Goal: Task Accomplishment & Management: Complete application form

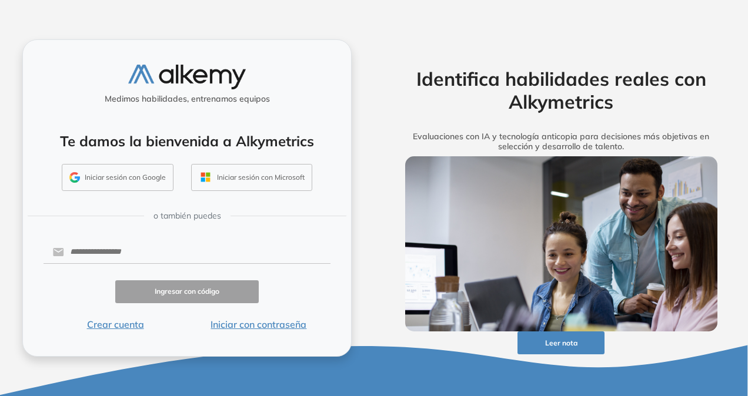
click at [129, 325] on button "Crear cuenta" at bounding box center [116, 325] width 144 height 14
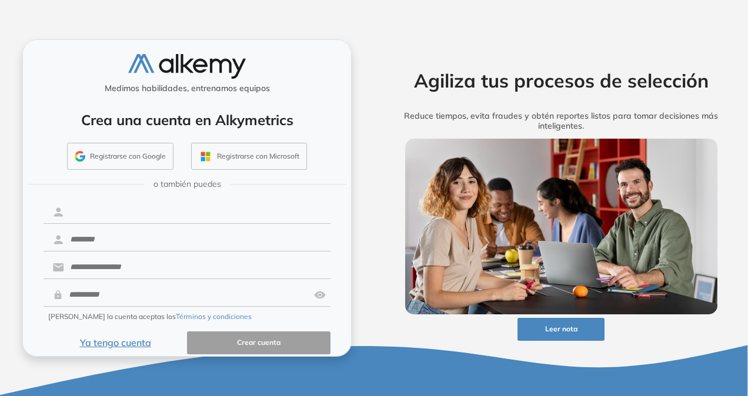
click at [184, 216] on input "text" at bounding box center [197, 212] width 266 height 22
type input "**********"
type input "******"
click at [72, 262] on input "text" at bounding box center [197, 267] width 266 height 22
type input "**********"
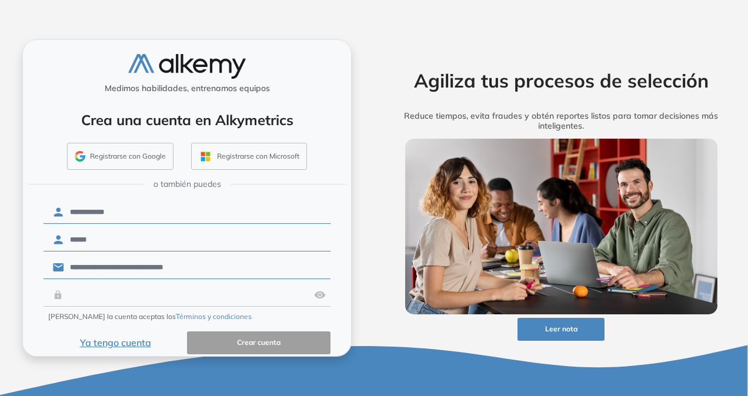
click at [120, 295] on input "text" at bounding box center [186, 295] width 246 height 22
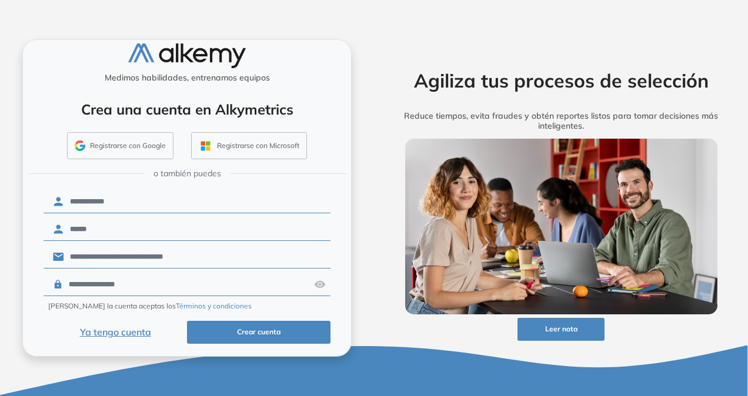
type input "**********"
click at [235, 331] on button "Crear cuenta" at bounding box center [259, 332] width 144 height 23
click at [272, 327] on button "Crear cuenta" at bounding box center [259, 332] width 144 height 23
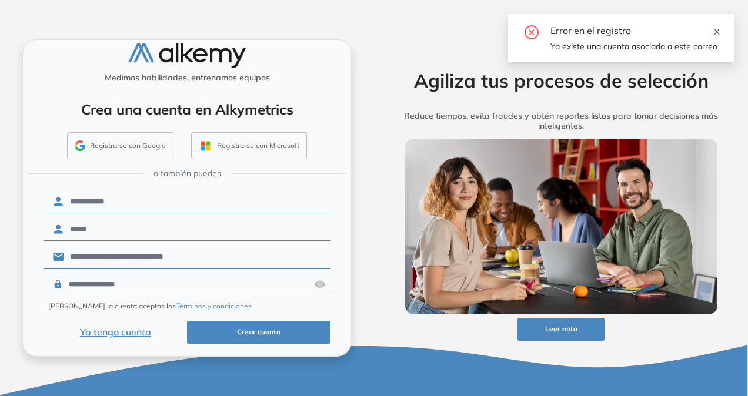
click at [719, 34] on icon "close" at bounding box center [717, 32] width 6 height 6
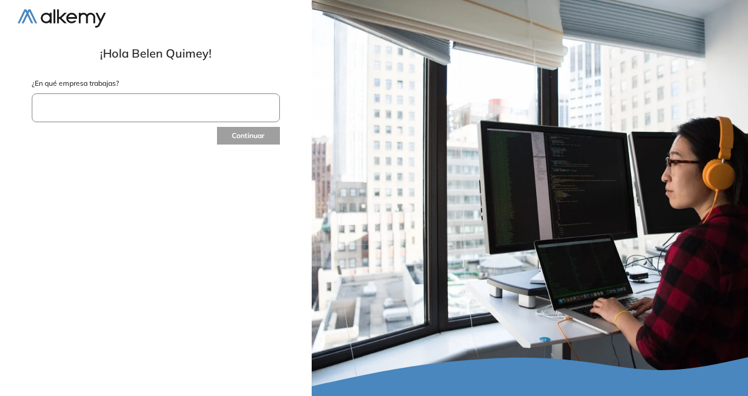
click at [218, 119] on input "text" at bounding box center [156, 108] width 248 height 29
type input "********"
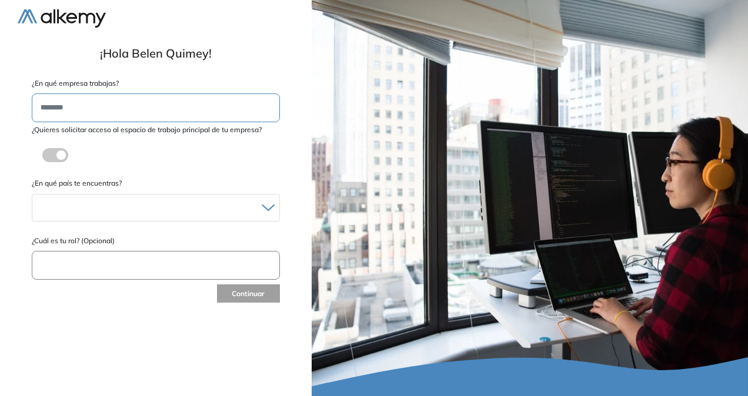
click at [206, 148] on div "¿Quieres solicitar acceso al espacio de trabajo principal de tu empresa? ¿Estás…" at bounding box center [156, 148] width 248 height 46
click at [60, 154] on label at bounding box center [55, 155] width 26 height 14
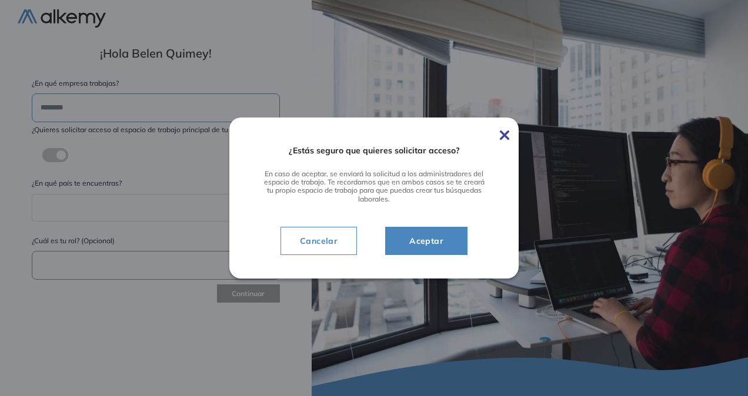
click at [449, 245] on span "Aceptar" at bounding box center [426, 241] width 53 height 14
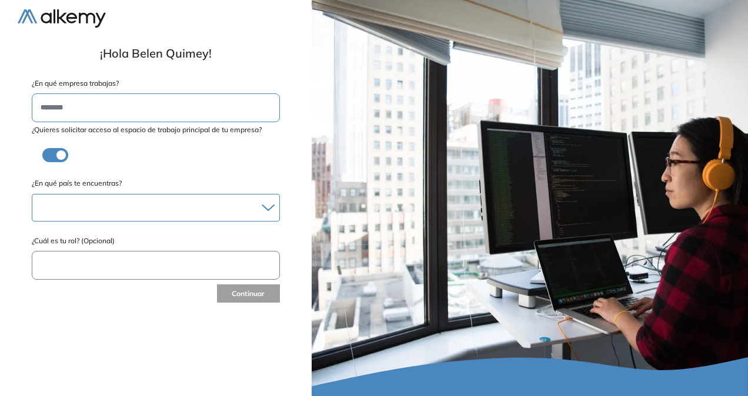
click at [206, 219] on div "Albania Andorra Antigua y Barbuda Argentina Aruba Australia Austria Bahamas Bar…" at bounding box center [156, 208] width 248 height 28
click at [209, 212] on div at bounding box center [155, 207] width 247 height 17
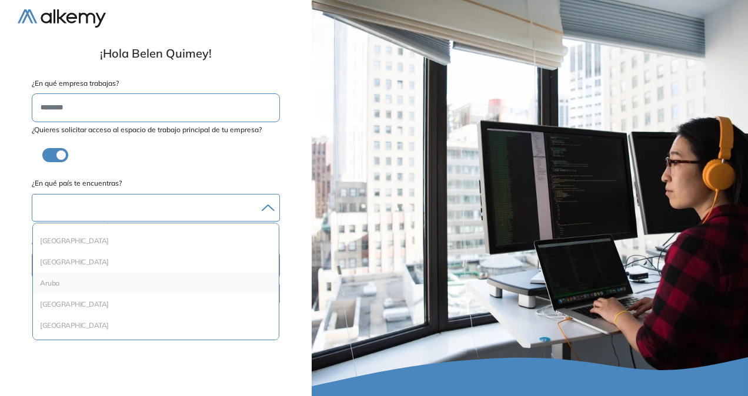
scroll to position [59, 0]
click at [212, 244] on li "Argentina" at bounding box center [156, 244] width 236 height 12
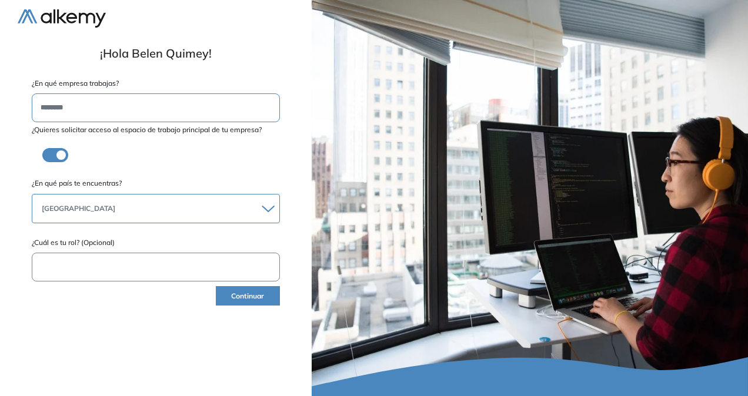
click at [212, 259] on input "text" at bounding box center [156, 267] width 248 height 29
type input "*"
type input "**********"
click at [256, 292] on button "Continuar" at bounding box center [248, 295] width 64 height 19
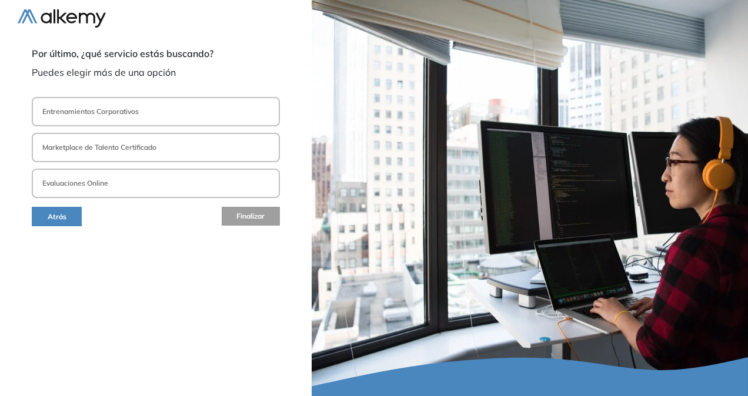
click at [181, 174] on button "Evaluaciones Online" at bounding box center [156, 183] width 248 height 29
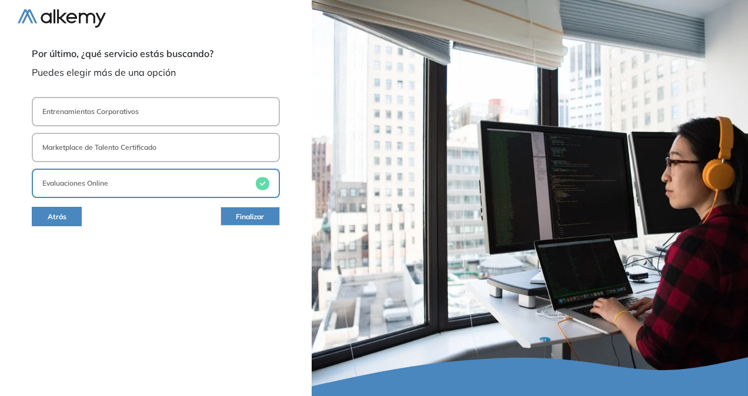
click at [242, 218] on span "Finalizar" at bounding box center [250, 217] width 28 height 11
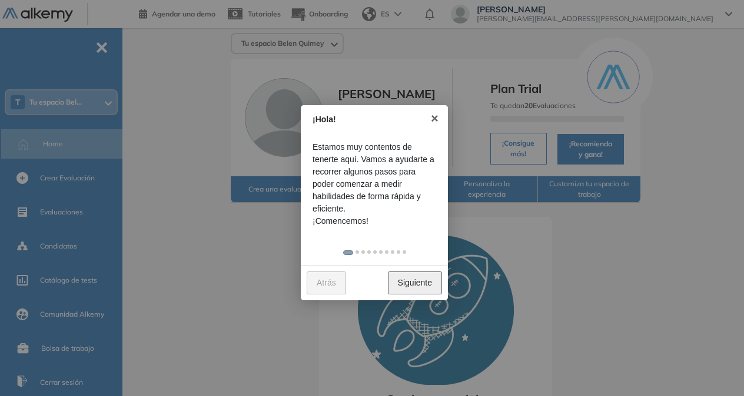
click at [426, 289] on link "Siguiente" at bounding box center [415, 283] width 54 height 23
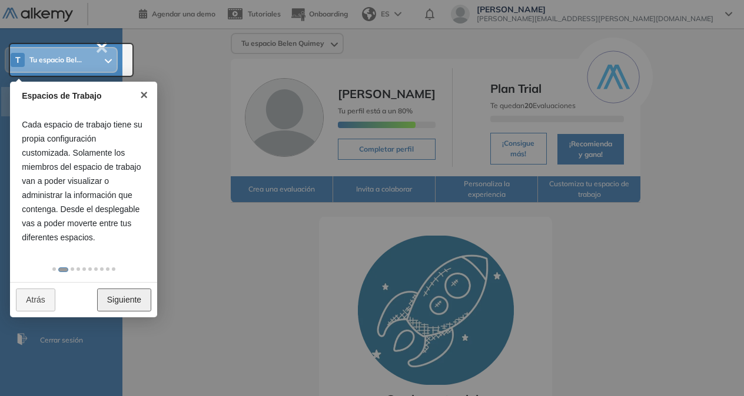
click at [116, 308] on link "Siguiente" at bounding box center [124, 300] width 54 height 23
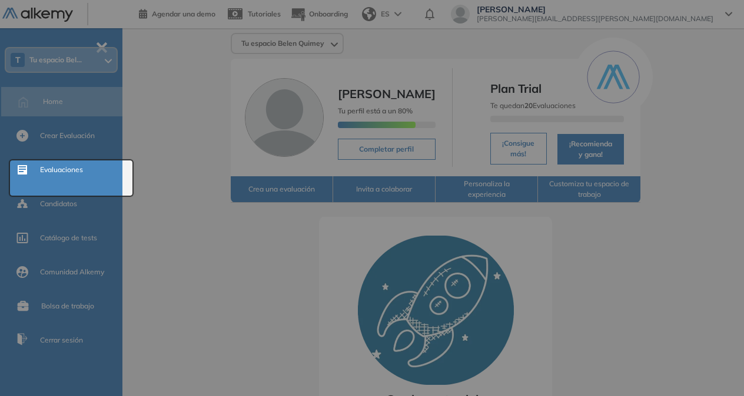
scroll to position [0, 0]
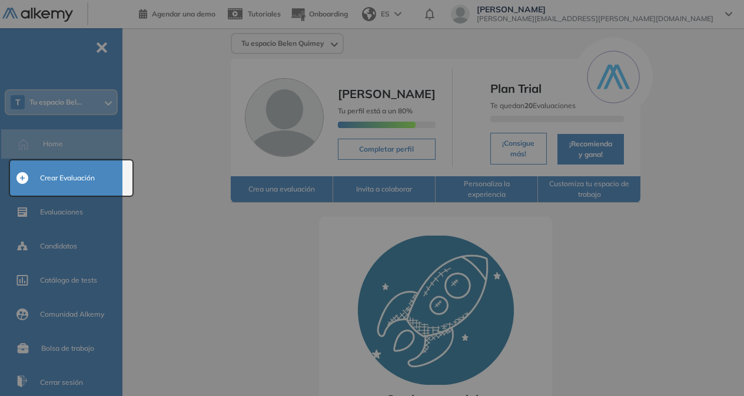
click at [116, 308] on div at bounding box center [372, 198] width 744 height 396
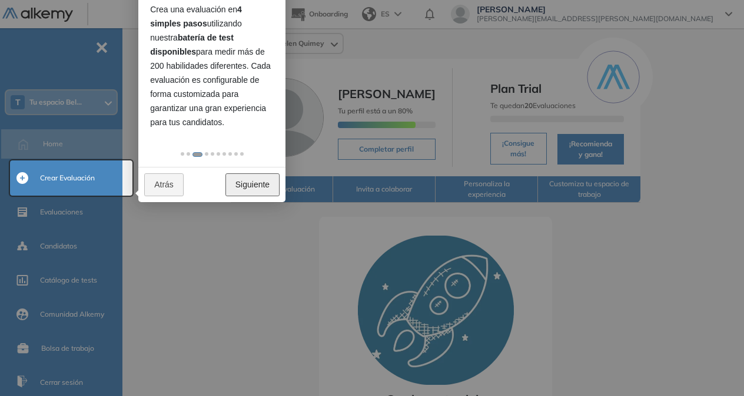
click at [255, 186] on link "Siguiente" at bounding box center [252, 185] width 54 height 23
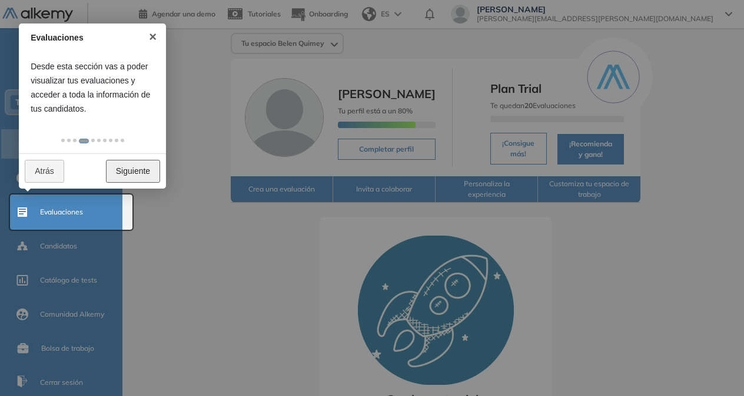
click at [128, 178] on link "Siguiente" at bounding box center [133, 171] width 54 height 23
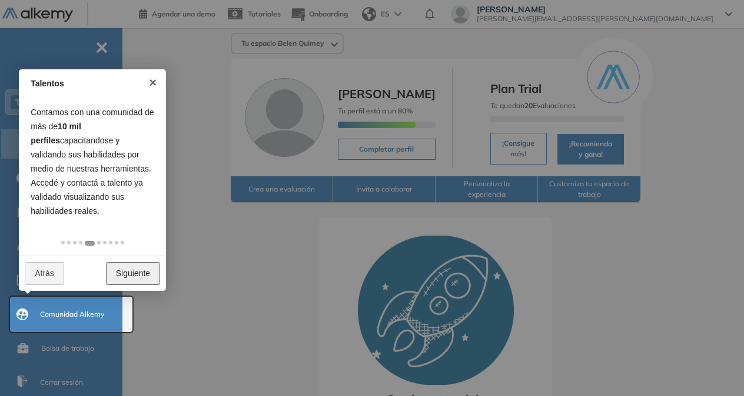
click at [119, 269] on link "Siguiente" at bounding box center [133, 273] width 54 height 23
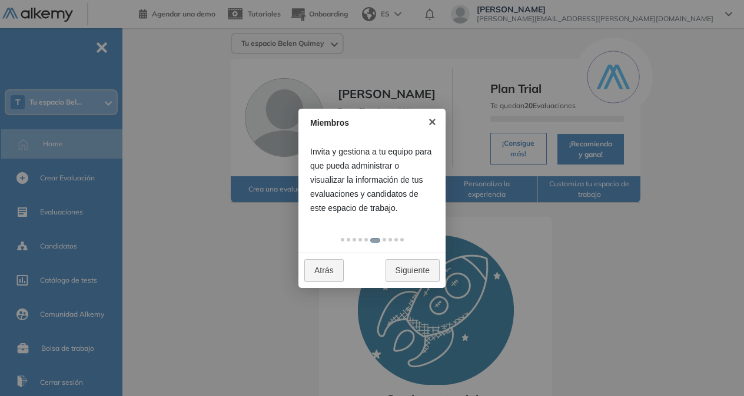
click at [407, 284] on div "Atrás Siguiente" at bounding box center [371, 270] width 147 height 35
click at [408, 276] on link "Siguiente" at bounding box center [412, 270] width 54 height 23
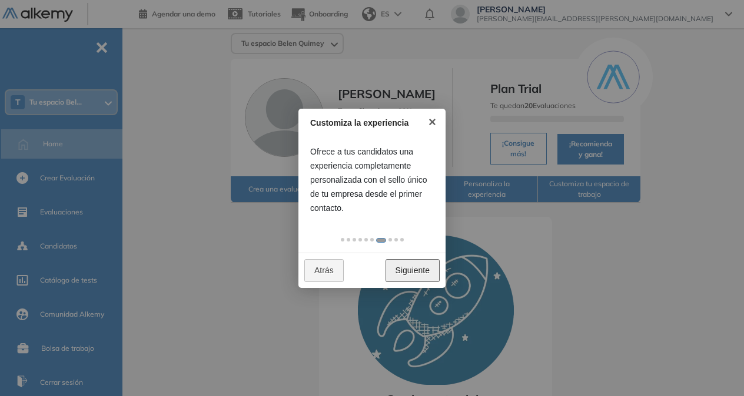
click at [416, 274] on link "Siguiente" at bounding box center [412, 270] width 54 height 23
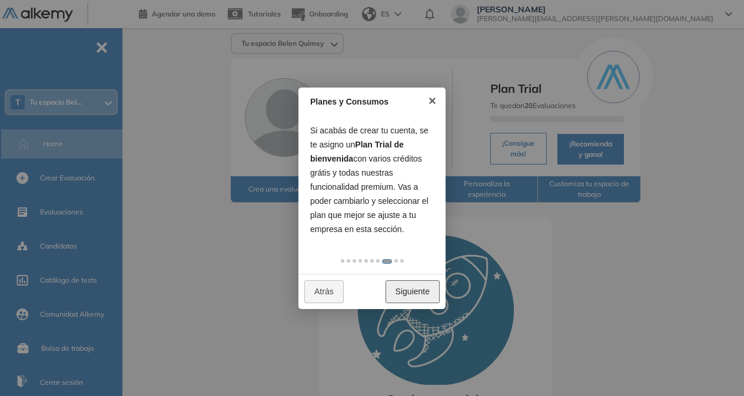
click at [415, 295] on link "Siguiente" at bounding box center [412, 292] width 54 height 23
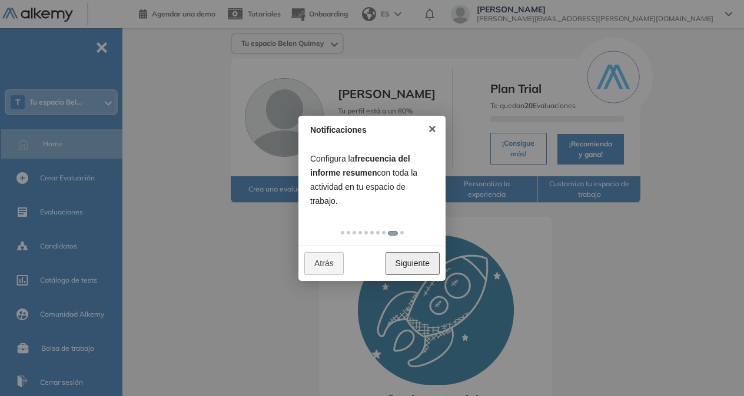
click at [418, 263] on link "Siguiente" at bounding box center [412, 263] width 54 height 23
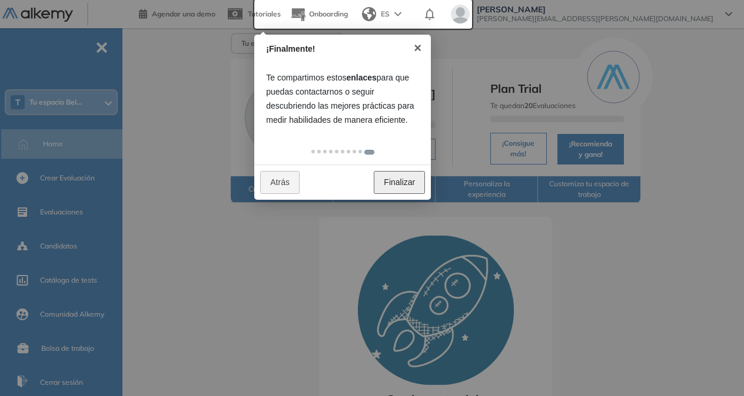
click at [402, 187] on link "Finalizar" at bounding box center [399, 182] width 51 height 23
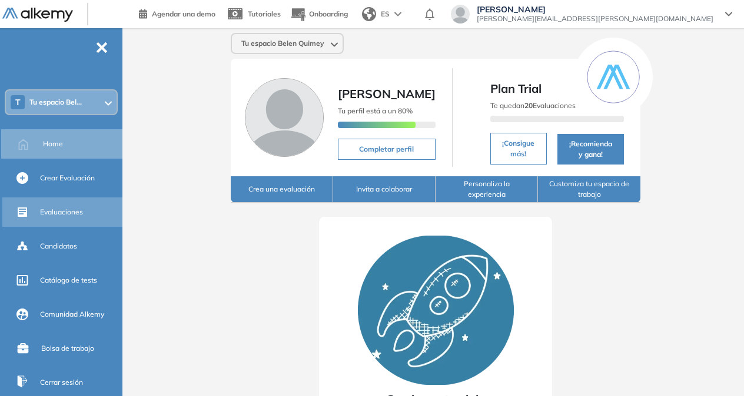
click at [59, 212] on span "Evaluaciones" at bounding box center [61, 212] width 43 height 11
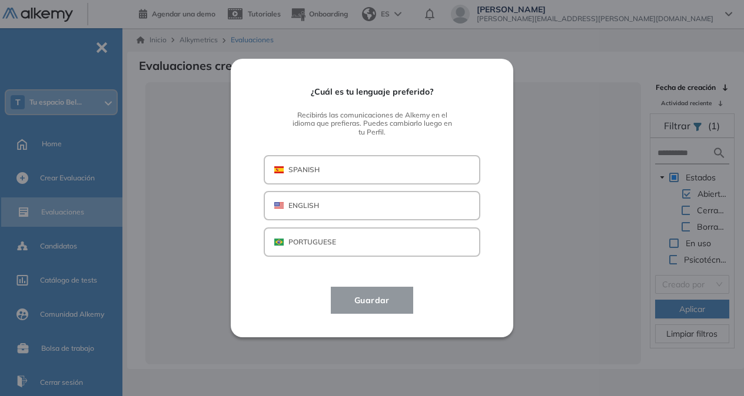
click at [365, 169] on button "SPANISH" at bounding box center [372, 169] width 216 height 29
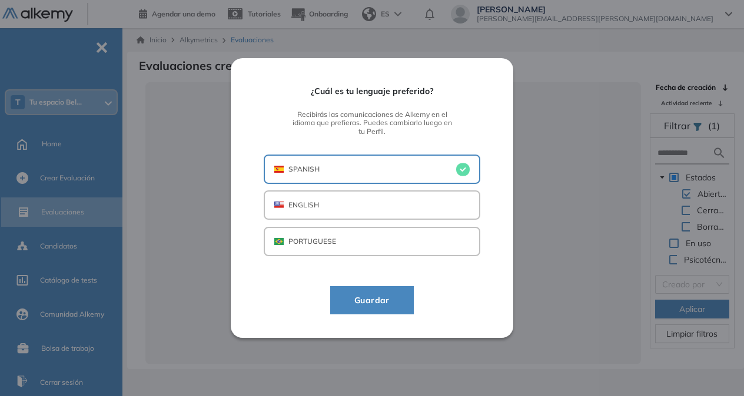
click at [374, 296] on span "Guardar" at bounding box center [372, 301] width 54 height 14
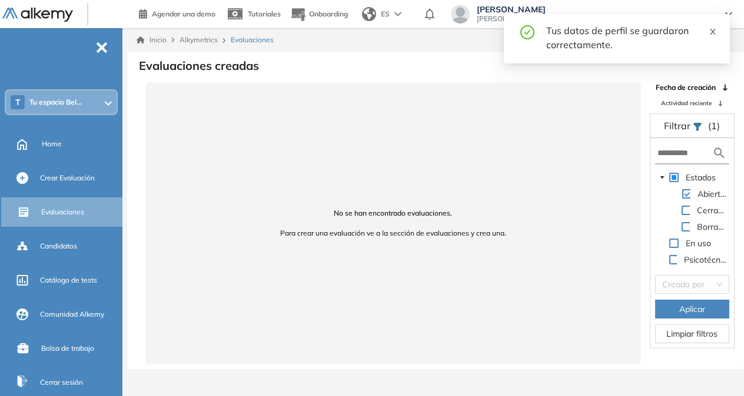
click at [712, 31] on icon "close" at bounding box center [712, 32] width 6 height 6
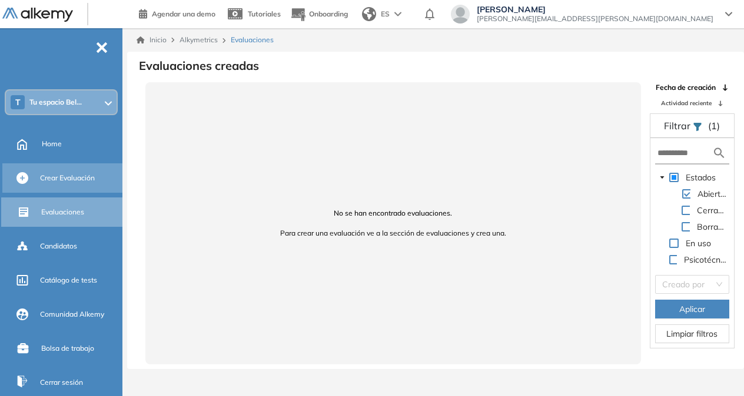
click at [53, 184] on div "Crear Evaluación" at bounding box center [80, 178] width 80 height 20
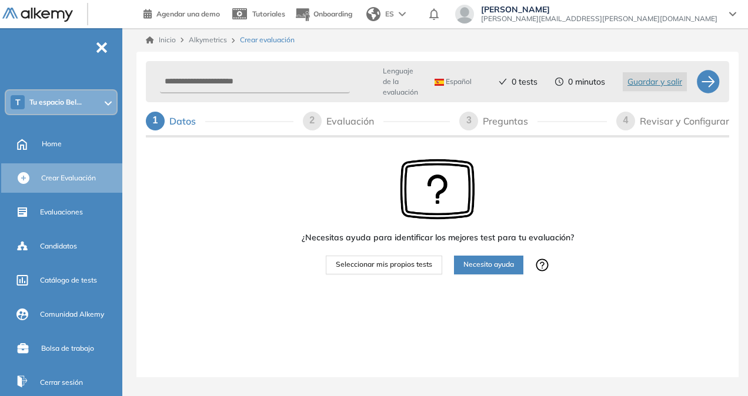
click at [382, 269] on span "Seleccionar mis propios tests" at bounding box center [384, 264] width 96 height 11
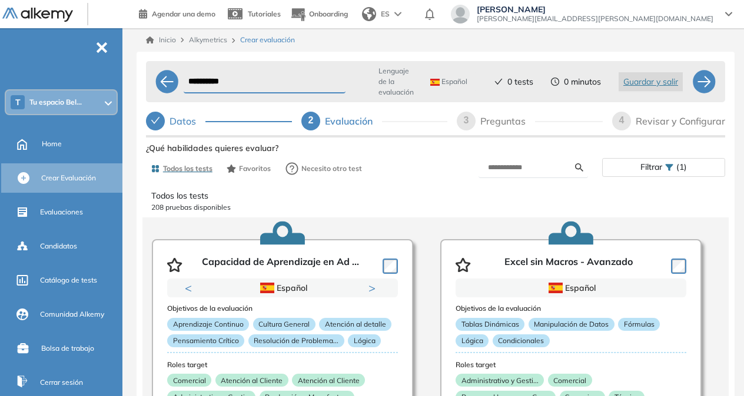
click at [99, 51] on span "-" at bounding box center [101, 46] width 13 height 9
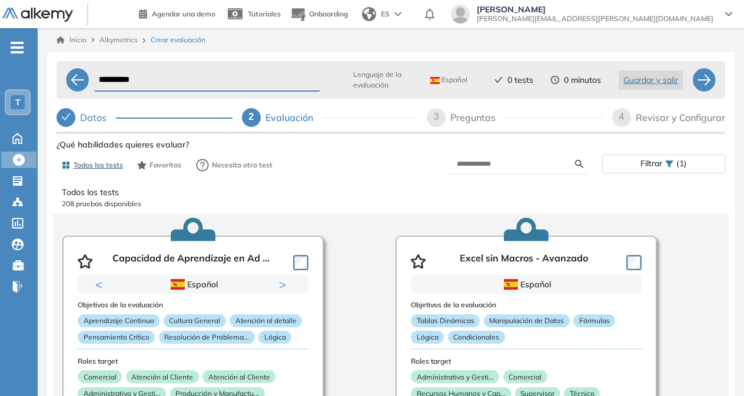
click at [14, 49] on span "-" at bounding box center [17, 46] width 13 height 9
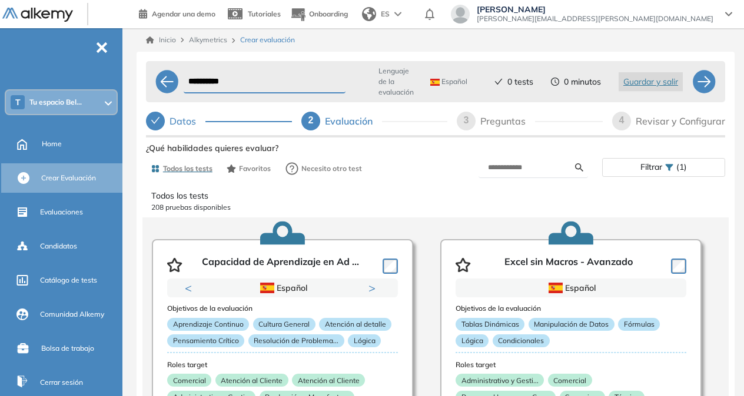
click at [166, 39] on link "Inicio" at bounding box center [161, 40] width 30 height 11
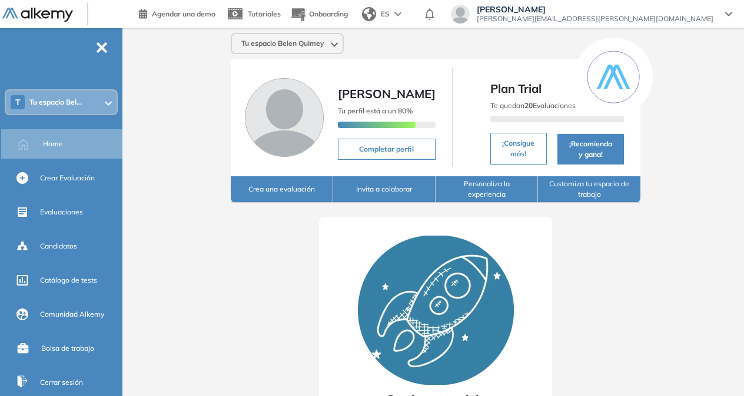
click at [396, 160] on button "Completar perfil" at bounding box center [387, 149] width 98 height 21
select select "**"
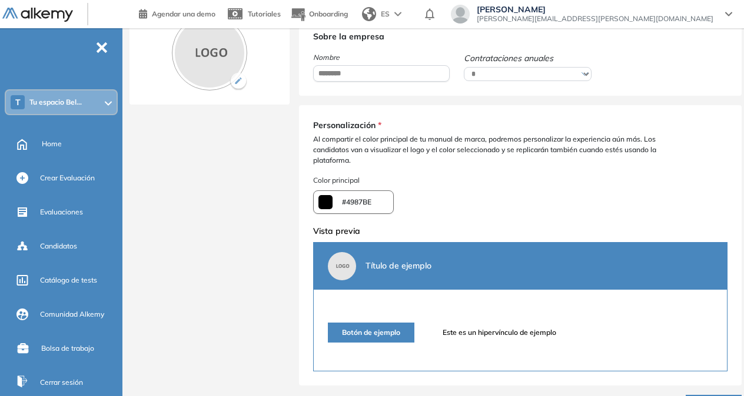
scroll to position [235, 0]
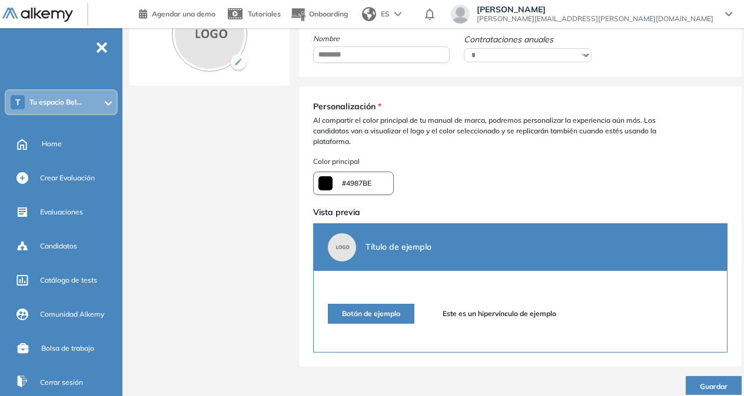
click at [372, 187] on div "¿Quieres modificar el color de la empresa? Al modificar el color se verá afecta…" at bounding box center [353, 184] width 81 height 24
click at [348, 186] on span "#4987BE" at bounding box center [356, 183] width 29 height 11
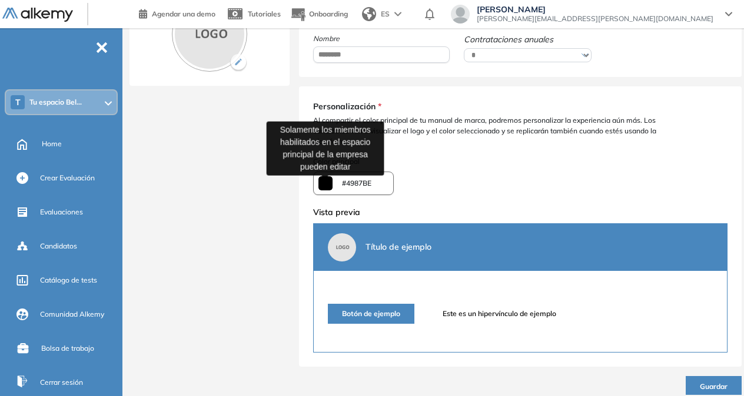
type input "*******"
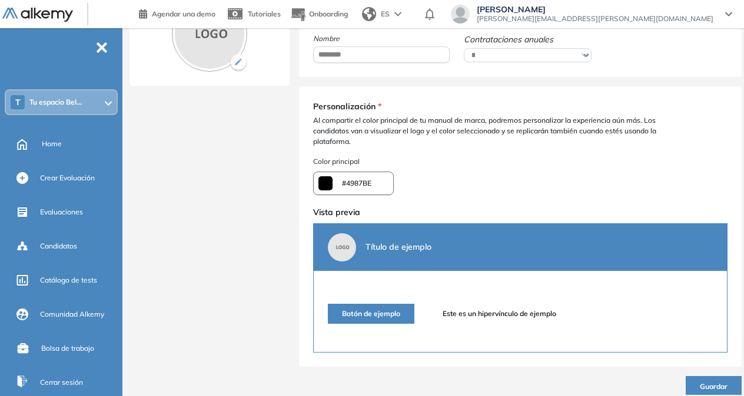
click at [468, 174] on div "Personalización * Al compartir el color principal de tu manual de marca, podrem…" at bounding box center [520, 227] width 414 height 252
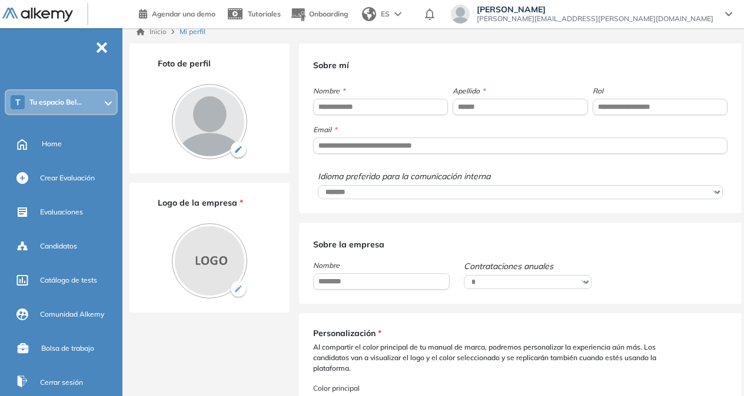
scroll to position [0, 0]
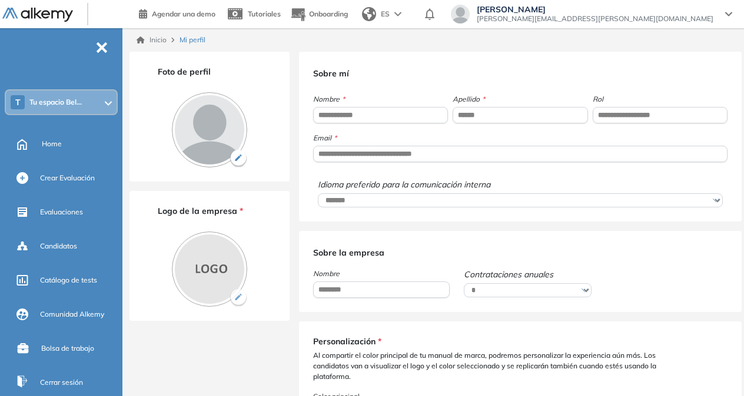
click at [157, 34] on div "Inicio Mi perfil" at bounding box center [435, 40] width 616 height 24
click at [154, 36] on link "Inicio" at bounding box center [151, 40] width 30 height 11
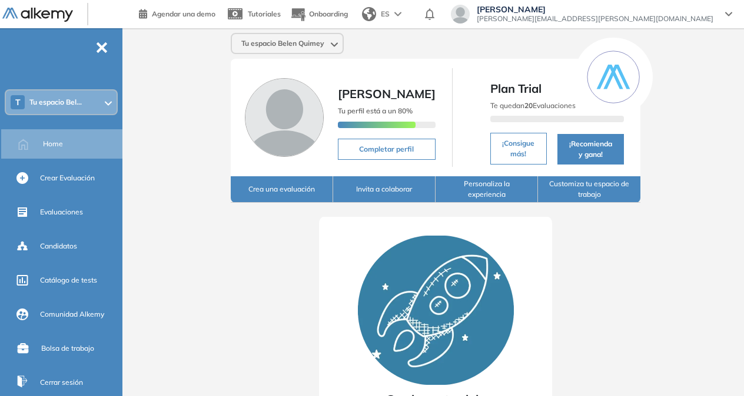
click at [202, 189] on div "Tu espacio Belen Quimey Belen Quimey Sotelo Tu perfil está a un 80% Completar p…" at bounding box center [435, 290] width 616 height 525
click at [272, 200] on button "Crea una evaluación" at bounding box center [282, 189] width 102 height 26
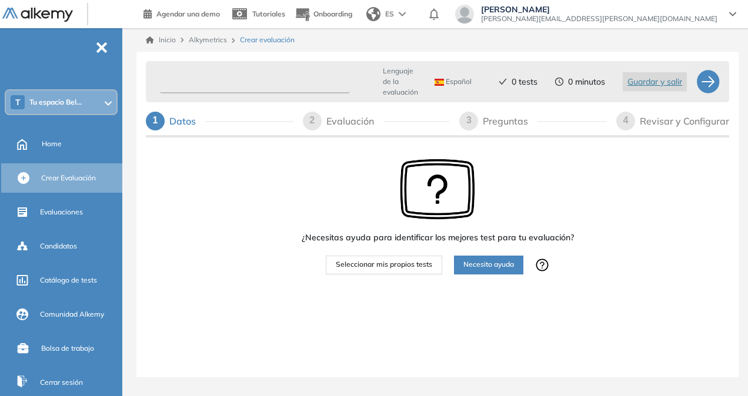
click at [261, 86] on input "text" at bounding box center [255, 82] width 190 height 23
type input "**********"
click at [239, 144] on div "¿Necesitas ayuda para identificar los mejores test para tu evaluación? Seleccio…" at bounding box center [438, 255] width 584 height 230
click at [376, 259] on span "Seleccionar mis propios tests" at bounding box center [384, 264] width 96 height 11
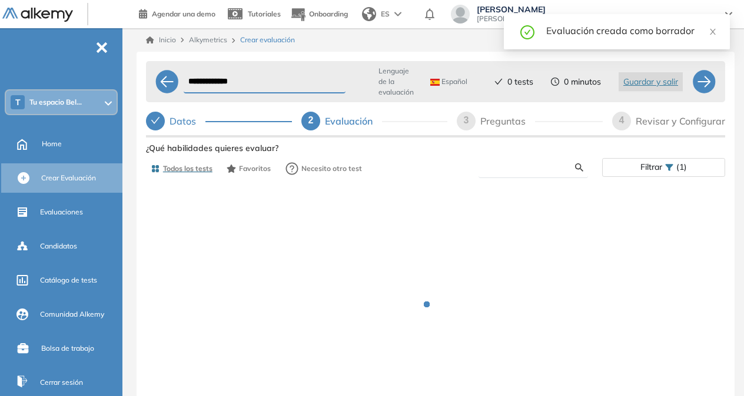
click at [518, 166] on input "text" at bounding box center [531, 167] width 87 height 11
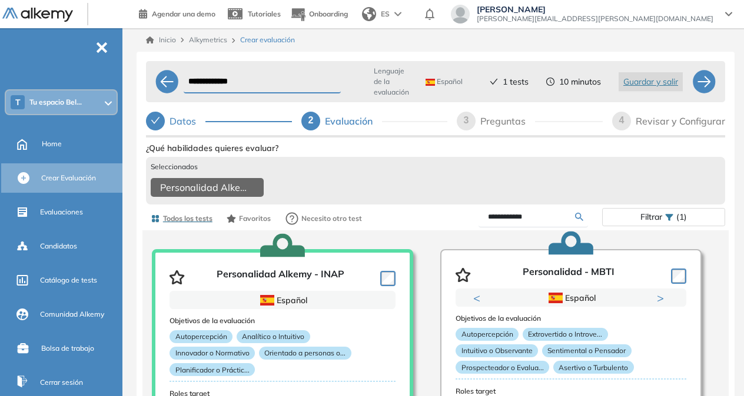
scroll to position [59, 0]
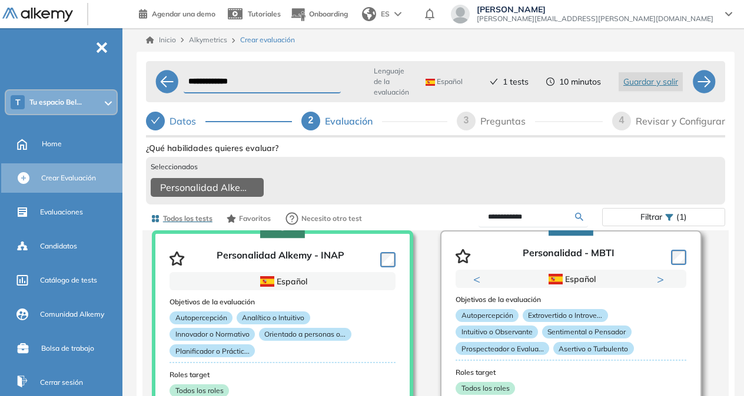
click at [676, 252] on div at bounding box center [676, 257] width 20 height 18
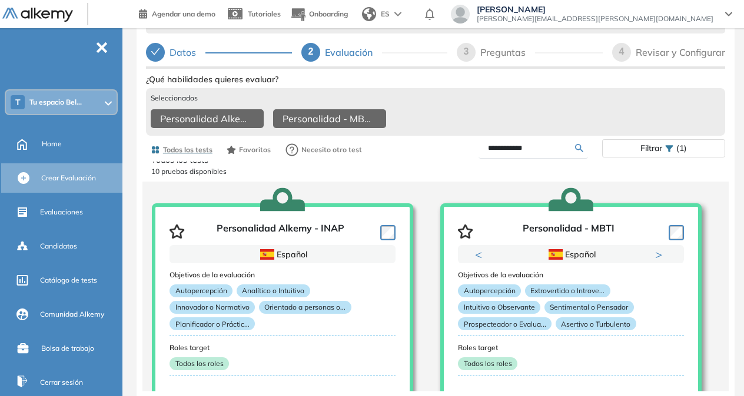
scroll to position [0, 0]
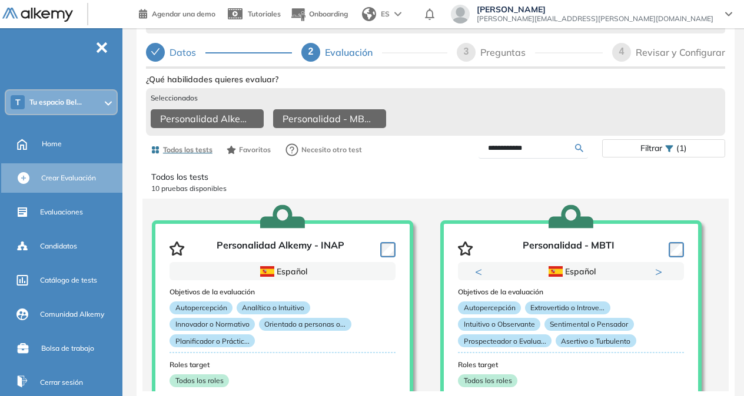
click at [544, 151] on input "**********" at bounding box center [531, 148] width 87 height 11
type input "**********"
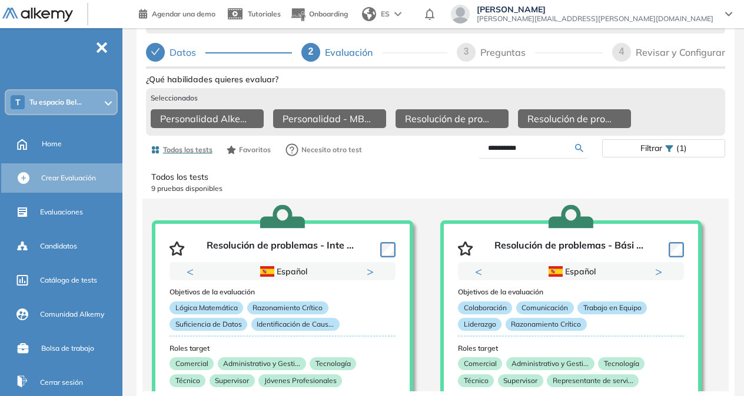
click at [536, 151] on input "**********" at bounding box center [531, 148] width 87 height 11
click at [433, 219] on div "Todos los tests 9 pruebas disponibles Resolución de problemas - Inte ... Previo…" at bounding box center [435, 277] width 579 height 230
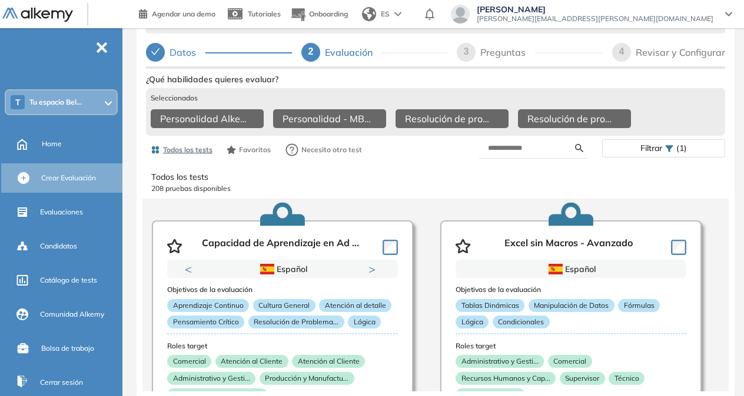
click at [674, 112] on div "Personalidad Alkemy - INAP Personalidad - MBTI Resolución de problemas - Básico…" at bounding box center [435, 120] width 569 height 22
click at [356, 54] on div "Evaluación" at bounding box center [353, 52] width 57 height 19
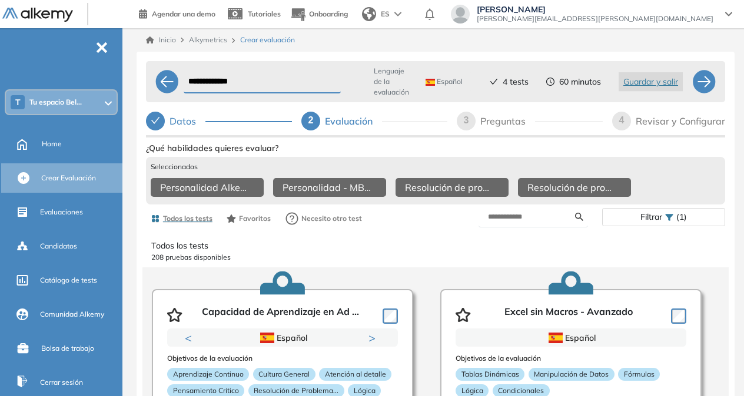
click at [501, 124] on div "Preguntas" at bounding box center [507, 121] width 55 height 19
select select "*****"
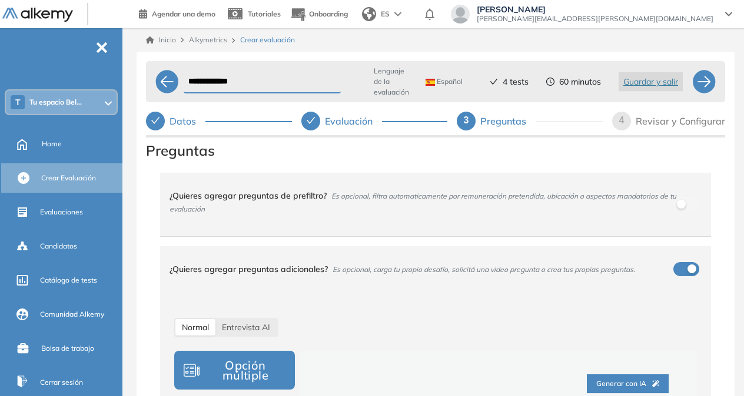
click at [646, 202] on div "¿Quieres agregar preguntas de prefiltro? Es opcional, filtra automaticamente po…" at bounding box center [428, 202] width 518 height 45
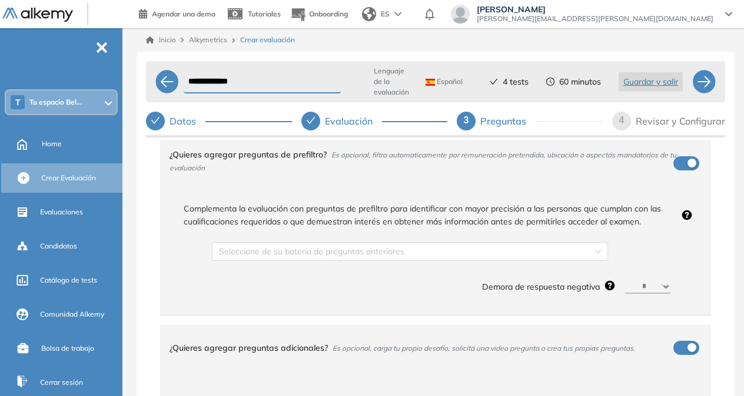
scroll to position [59, 0]
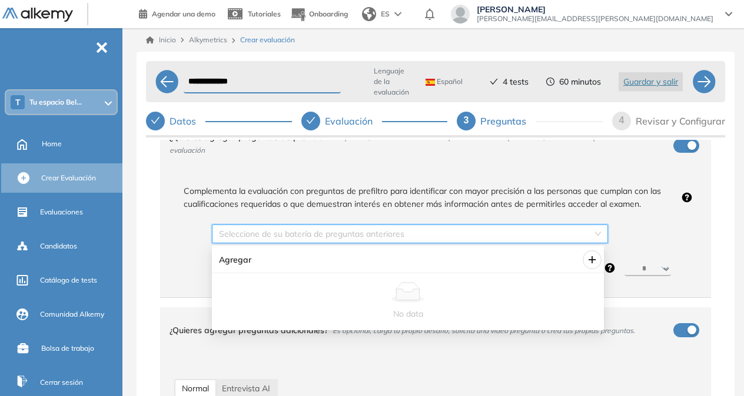
click at [506, 234] on input "search" at bounding box center [406, 234] width 374 height 18
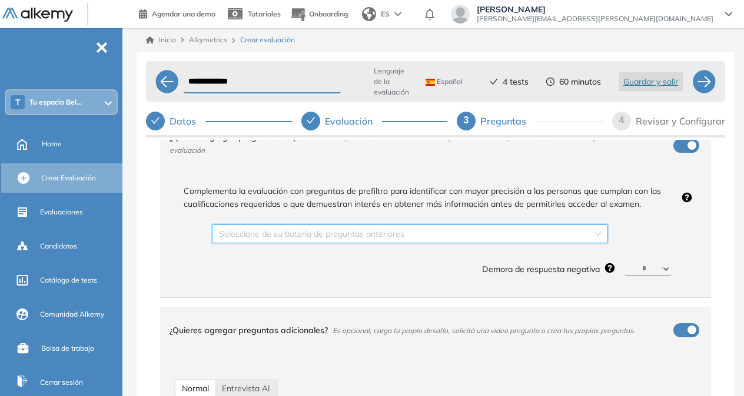
click at [627, 209] on span "Complementa la evaluación con preguntas de prefiltro para identificar con mayor…" at bounding box center [425, 198] width 502 height 26
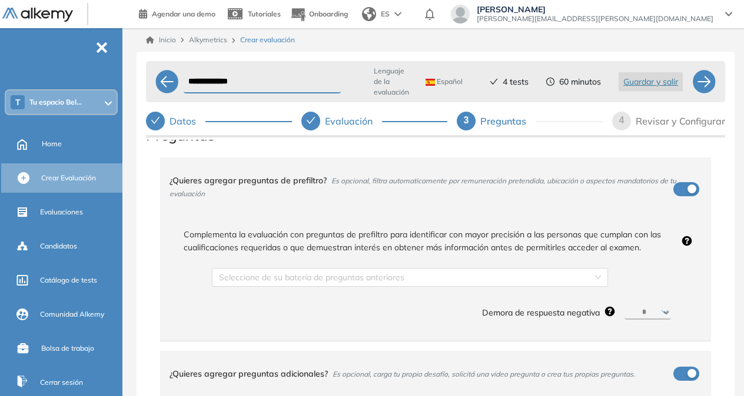
scroll to position [0, 0]
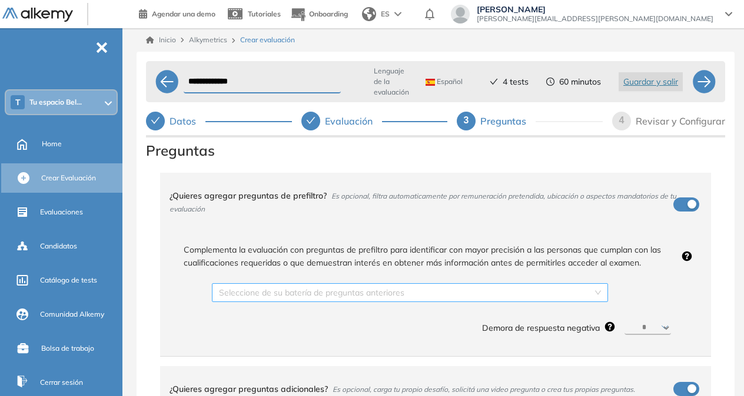
click at [289, 295] on input "search" at bounding box center [406, 293] width 374 height 18
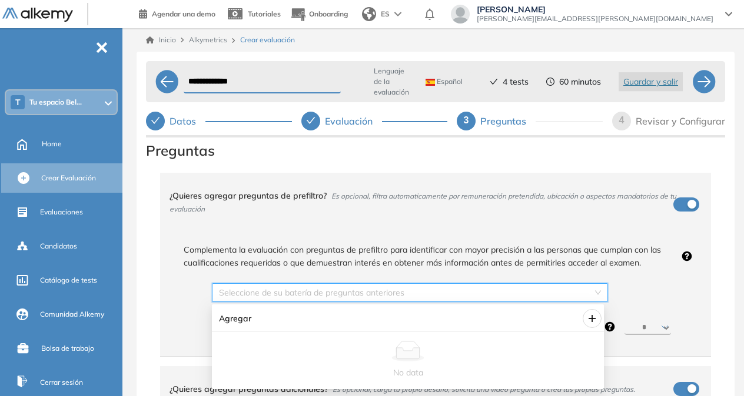
click at [405, 357] on icon at bounding box center [407, 353] width 23 height 11
click at [197, 287] on div "Complementa la evaluación con preguntas de prefiltro para identificar con mayor…" at bounding box center [435, 288] width 532 height 99
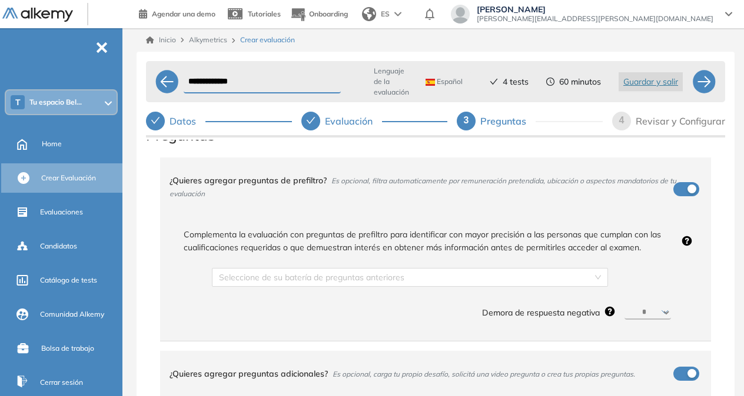
scroll to position [7, 0]
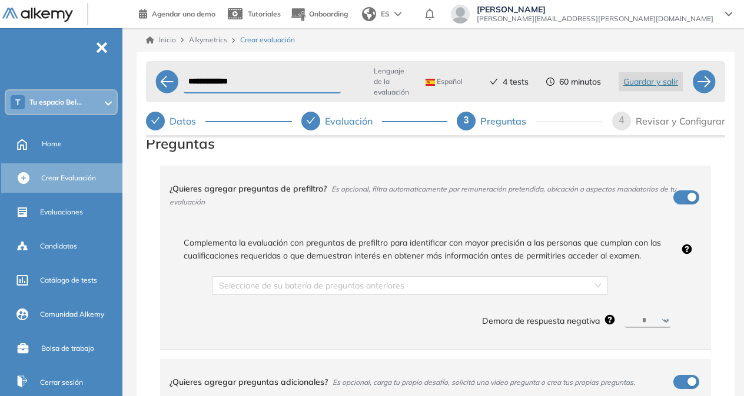
click at [681, 194] on div "¿Quieres agregar preguntas de prefiltro? Es opcional, filtra automaticamente po…" at bounding box center [428, 195] width 518 height 45
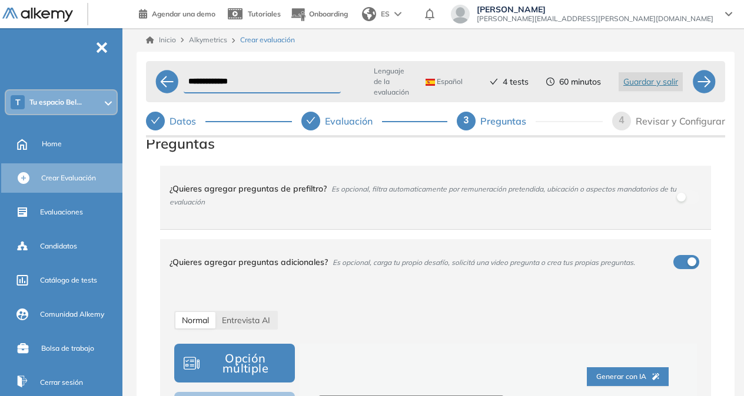
click at [680, 255] on div "¿Quieres agregar preguntas adicionales? Es opcional, carga tu propio desafío, s…" at bounding box center [428, 262] width 518 height 32
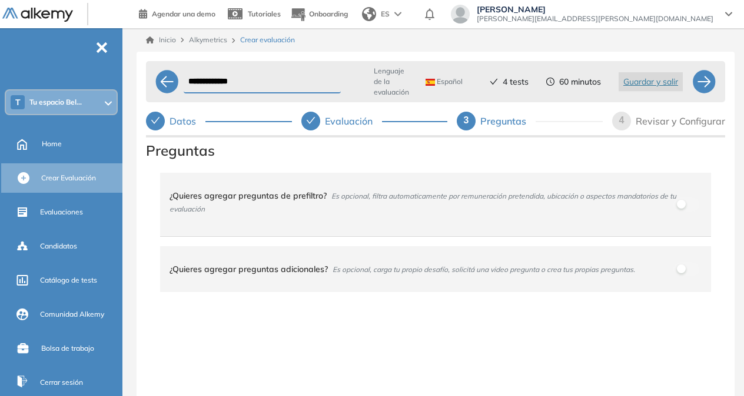
click at [656, 120] on div "Revisar y Configurar" at bounding box center [679, 121] width 89 height 19
click at [699, 73] on div at bounding box center [704, 82] width 24 height 24
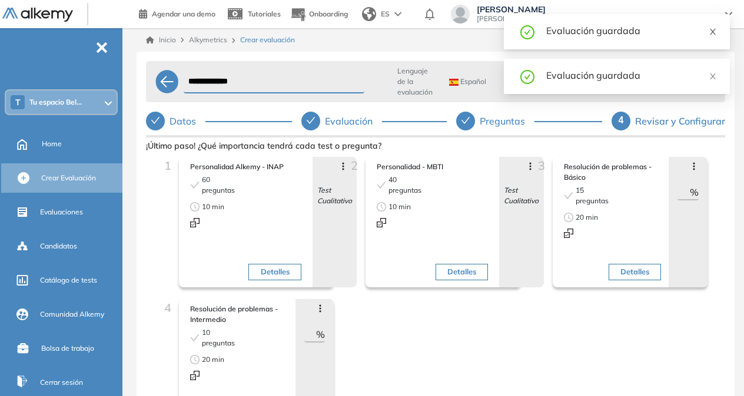
click at [713, 32] on icon "close" at bounding box center [712, 32] width 6 height 6
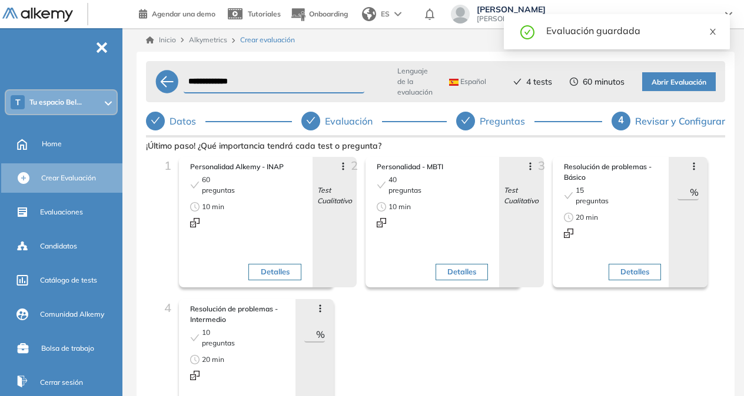
click at [714, 29] on icon "close" at bounding box center [712, 32] width 6 height 6
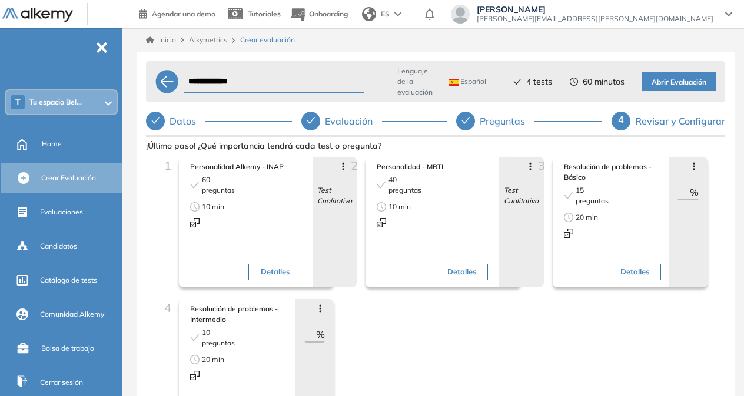
click at [701, 81] on span "Abrir Evaluación" at bounding box center [678, 82] width 55 height 11
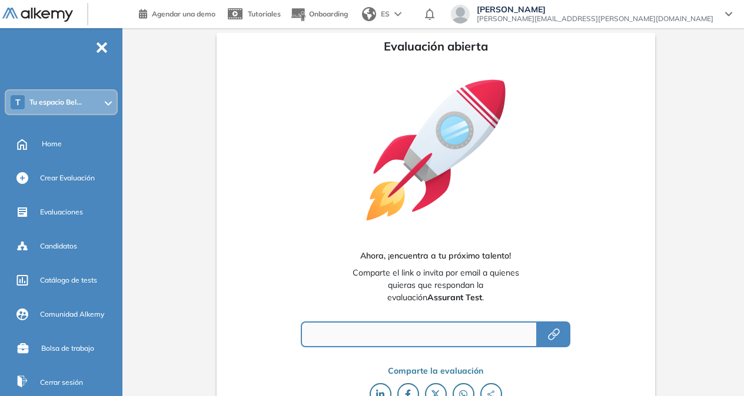
type input "**********"
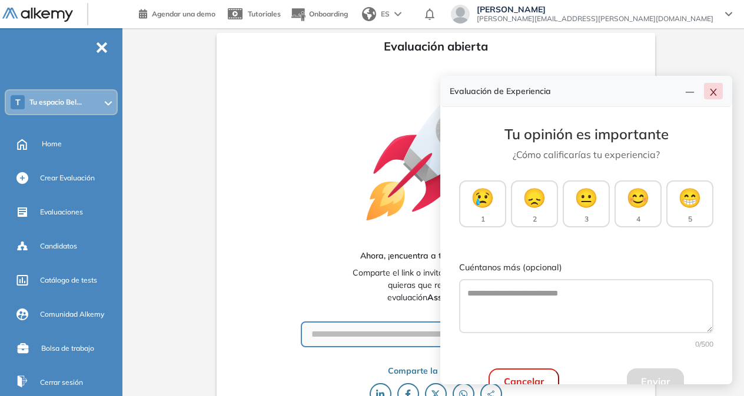
click at [709, 89] on icon "close" at bounding box center [712, 92] width 9 height 9
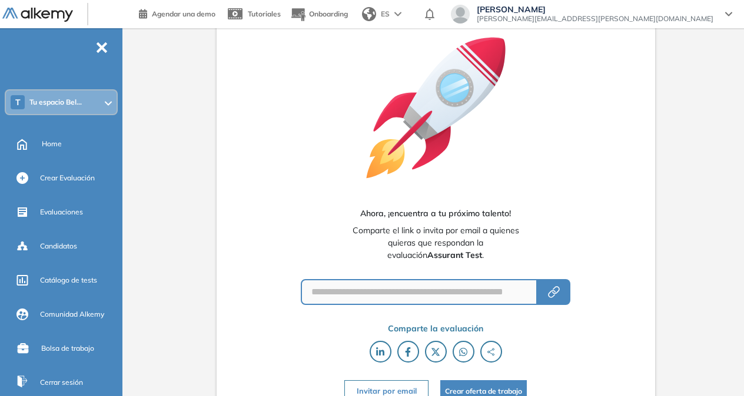
scroll to position [57, 0]
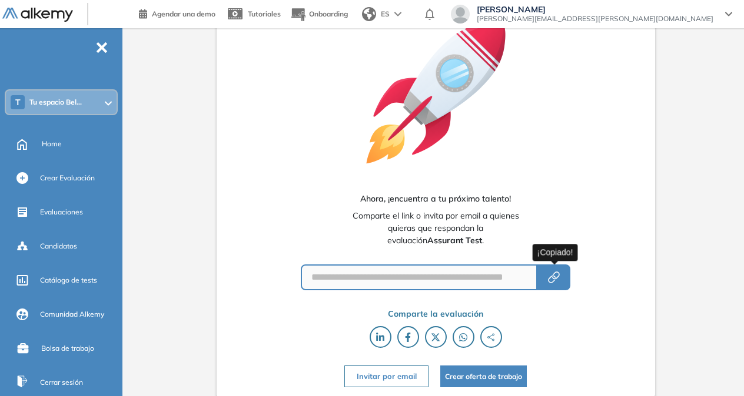
click at [552, 271] on icon "button" at bounding box center [553, 278] width 14 height 14
click at [386, 378] on button "Invitar por email" at bounding box center [386, 377] width 84 height 22
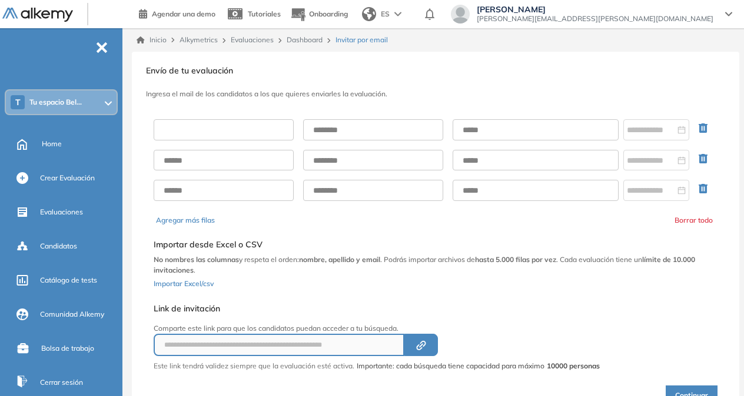
click at [276, 123] on input "text" at bounding box center [224, 129] width 140 height 21
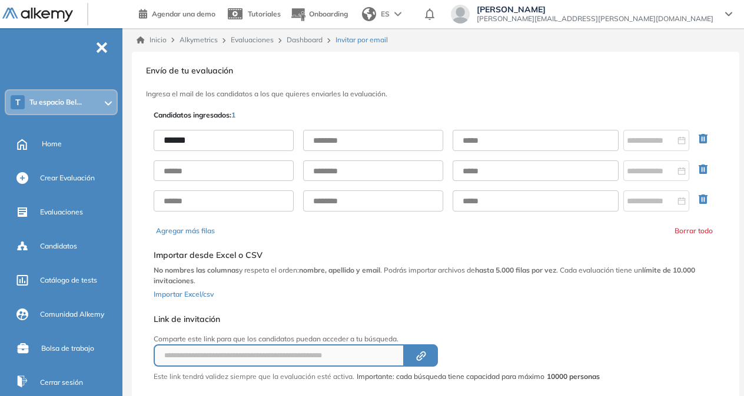
type input "******"
type input "**********"
click at [256, 165] on input "text" at bounding box center [224, 171] width 140 height 21
type input "**********"
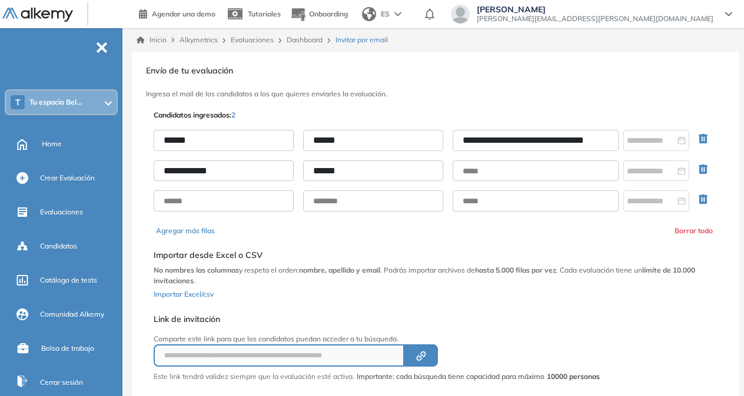
type input "******"
type input "**********"
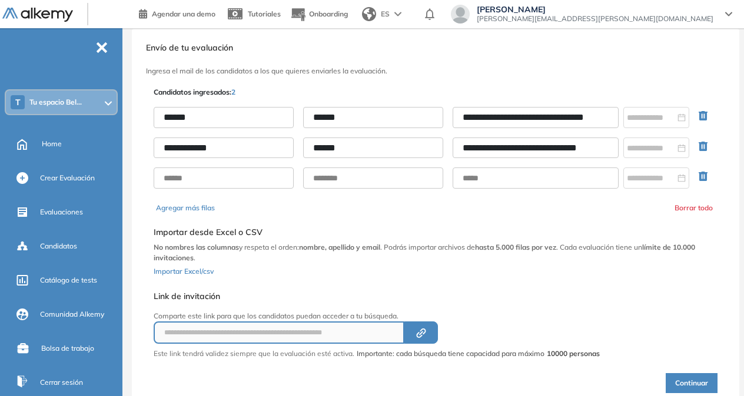
scroll to position [59, 0]
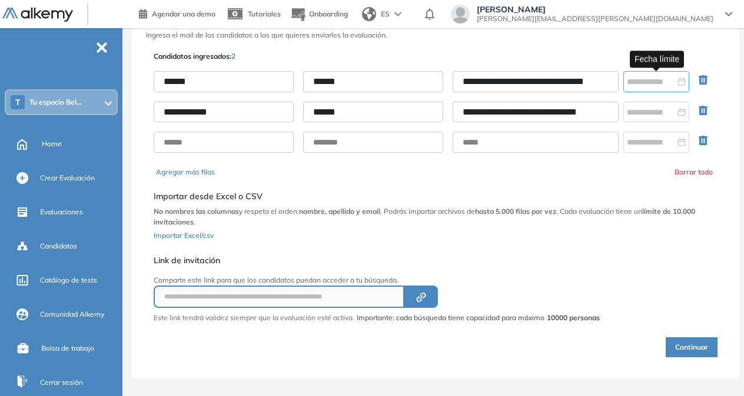
click at [682, 79] on div at bounding box center [655, 81] width 59 height 13
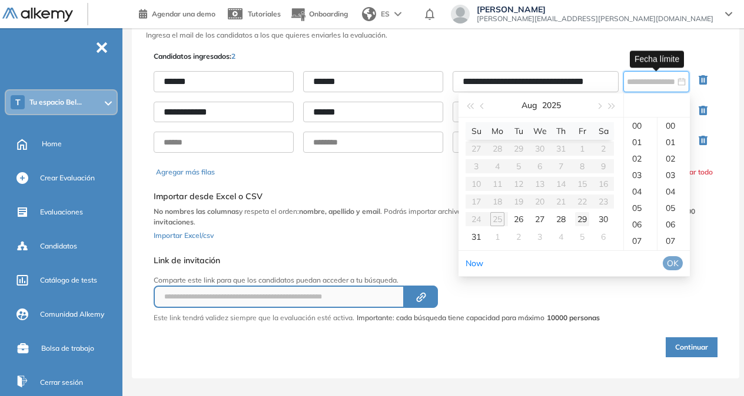
click at [578, 222] on div "29" at bounding box center [582, 219] width 14 height 14
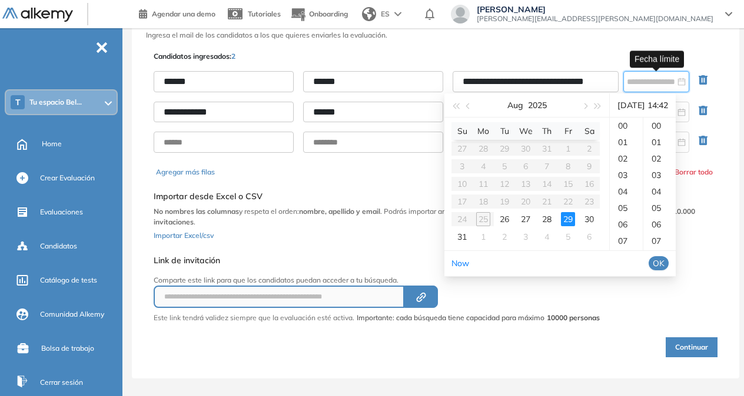
scroll to position [461, 0]
type input "**********"
click at [725, 101] on div "**********" at bounding box center [435, 186] width 607 height 386
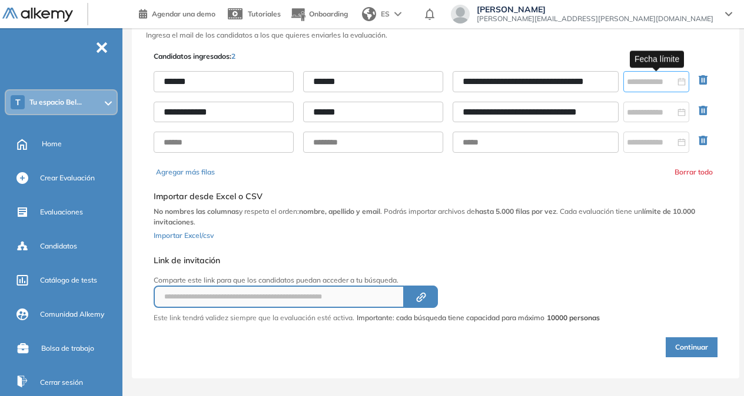
click at [680, 86] on div at bounding box center [655, 81] width 59 height 13
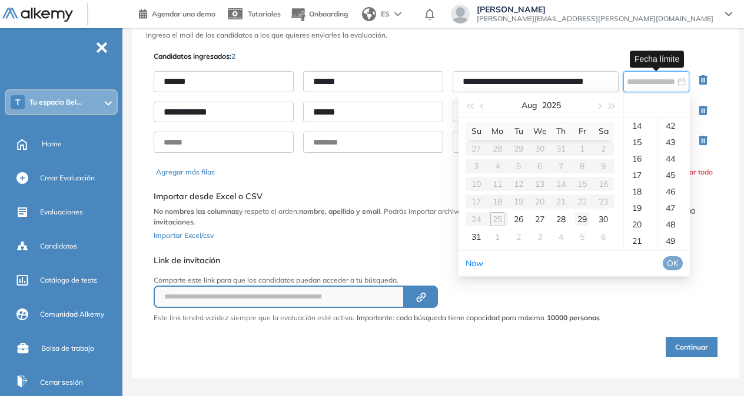
click at [583, 218] on div "29" at bounding box center [582, 219] width 14 height 14
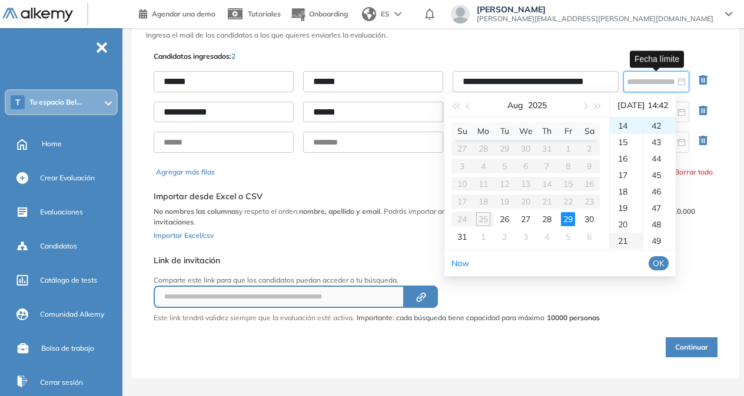
type input "**********"
click at [664, 258] on span "OK" at bounding box center [658, 263] width 12 height 13
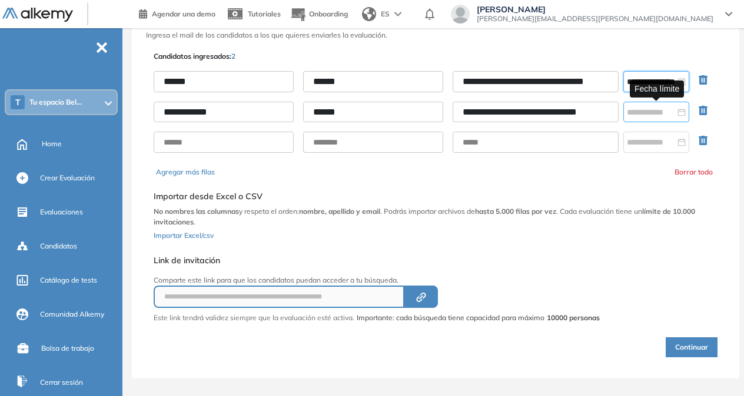
click at [681, 109] on div at bounding box center [655, 112] width 59 height 13
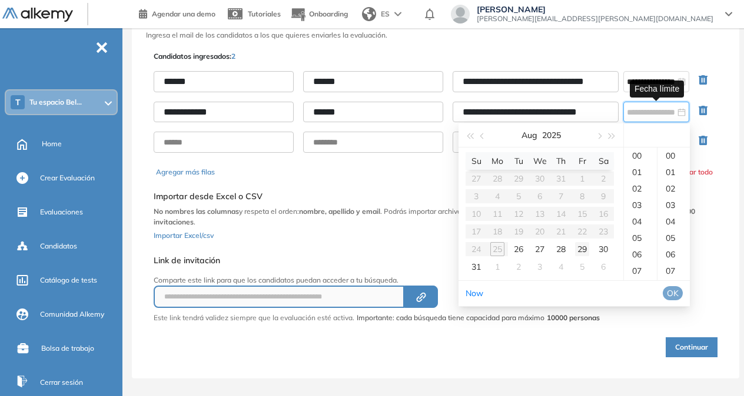
click at [584, 254] on div "29" at bounding box center [582, 249] width 14 height 14
type input "**********"
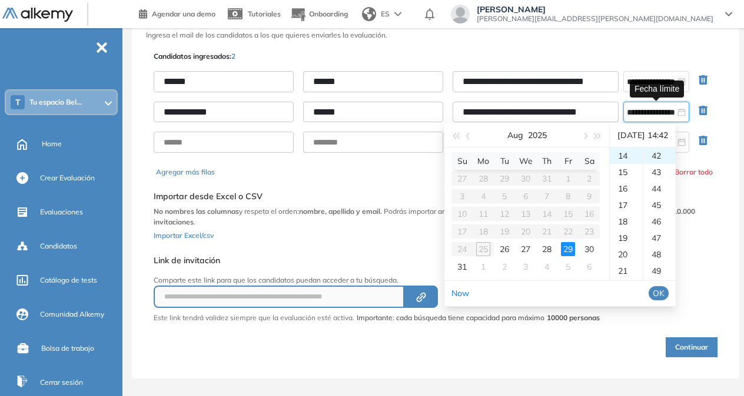
click at [664, 290] on span "OK" at bounding box center [658, 293] width 12 height 13
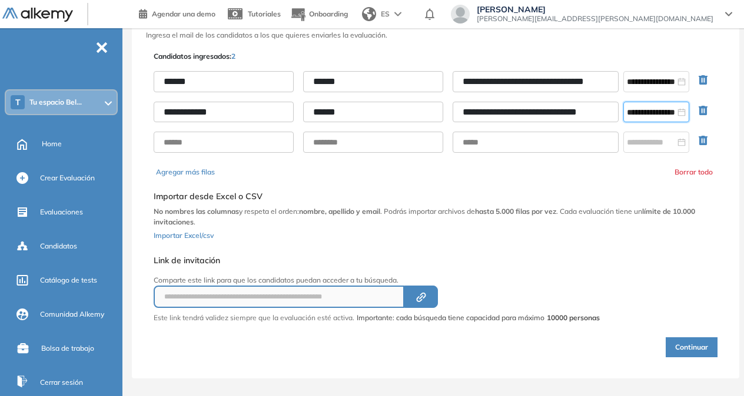
click at [646, 300] on div "**********" at bounding box center [435, 204] width 568 height 311
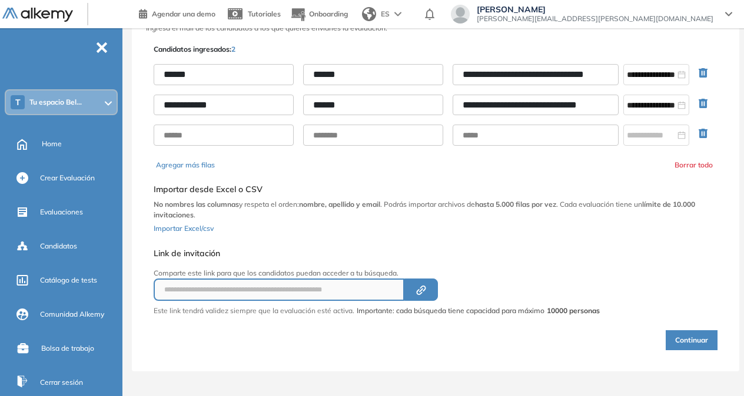
scroll to position [68, 0]
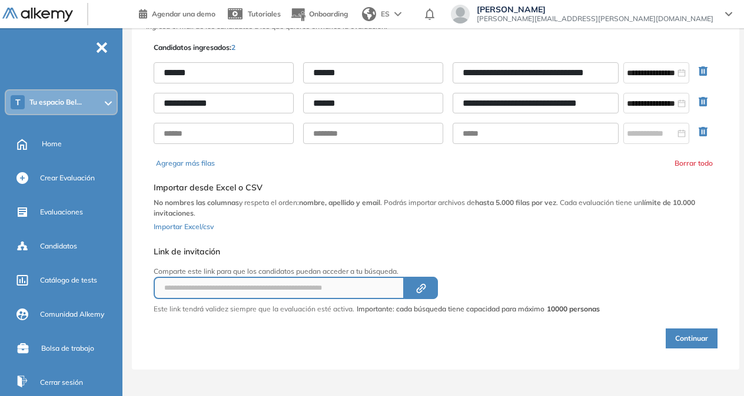
click at [685, 332] on button "Continuar" at bounding box center [691, 339] width 52 height 20
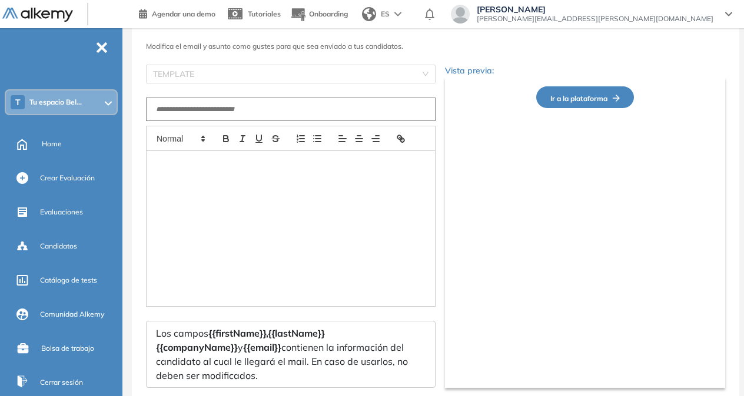
type input "**********"
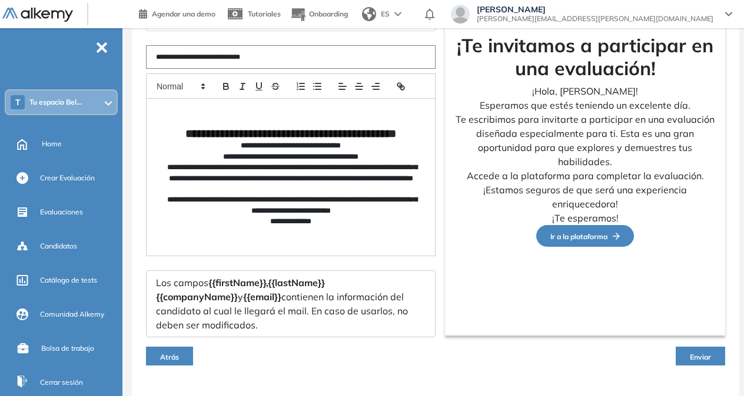
scroll to position [144, 0]
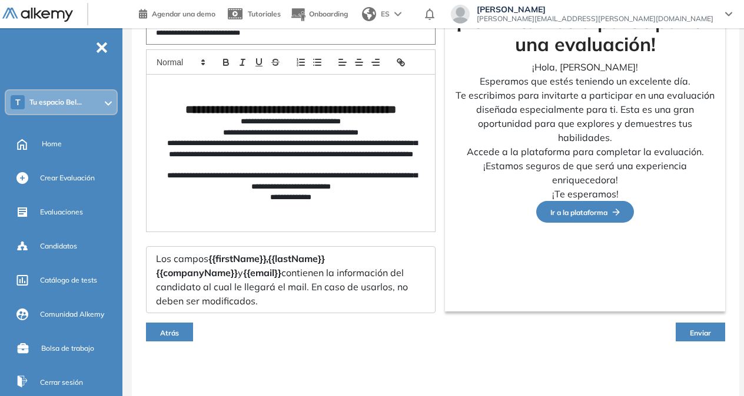
click at [692, 329] on span "Enviar" at bounding box center [699, 333] width 21 height 9
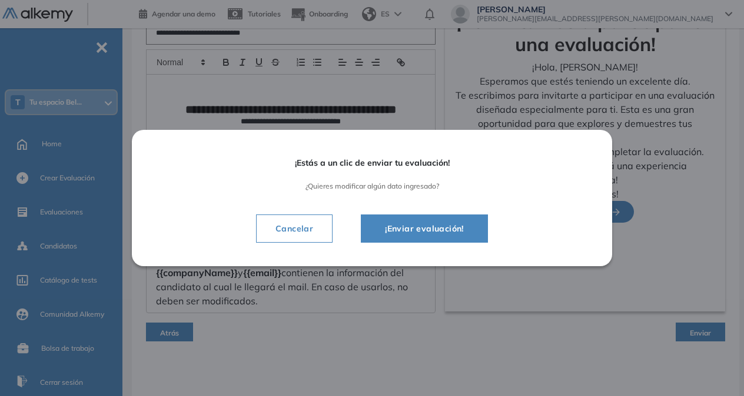
click at [418, 236] on button "¡Enviar evaluación!" at bounding box center [424, 229] width 127 height 28
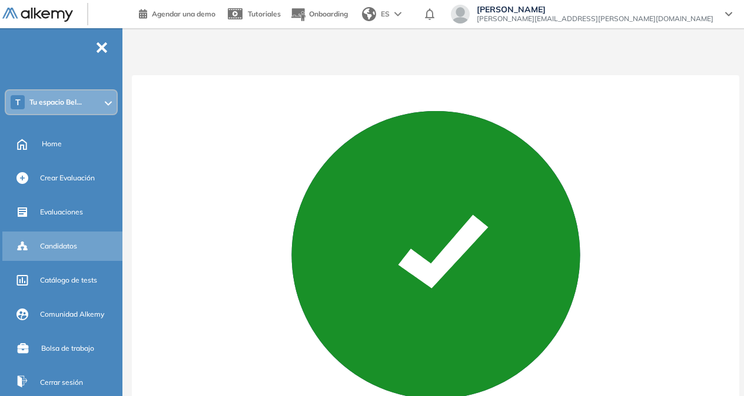
scroll to position [52, 0]
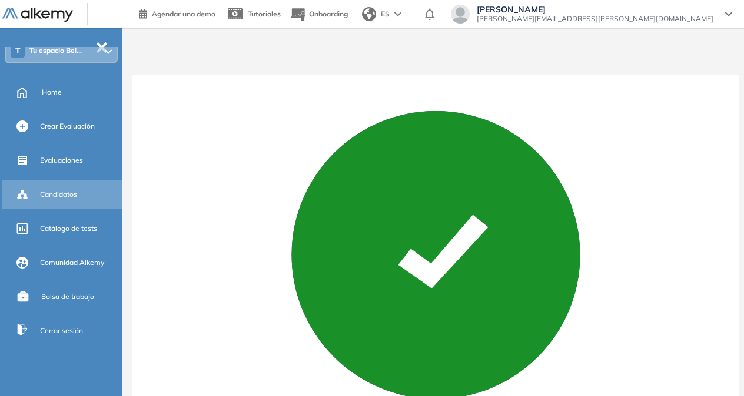
click at [65, 192] on span "Candidatos" at bounding box center [58, 194] width 37 height 11
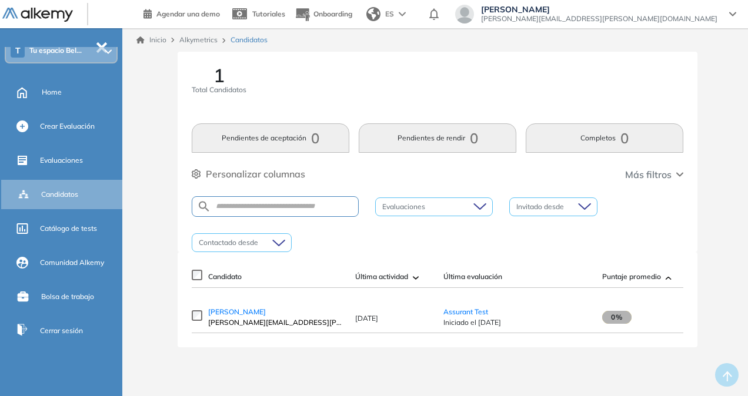
click at [218, 78] on span "1" at bounding box center [219, 75] width 11 height 19
click at [468, 313] on span "Assurant Test" at bounding box center [466, 312] width 45 height 9
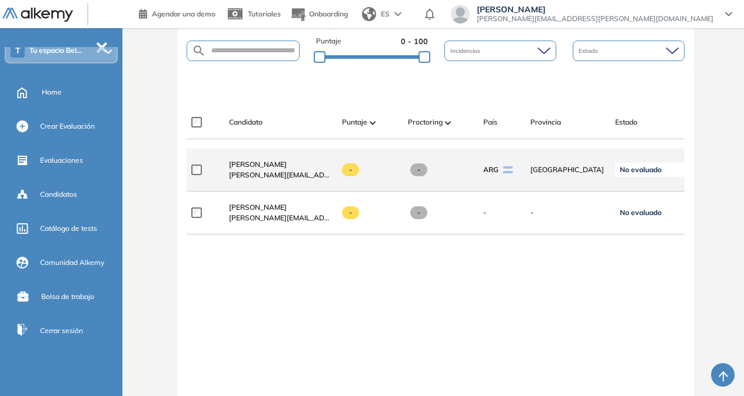
scroll to position [294, 0]
click at [279, 168] on span "Belen Quimey Sotelo" at bounding box center [258, 163] width 58 height 9
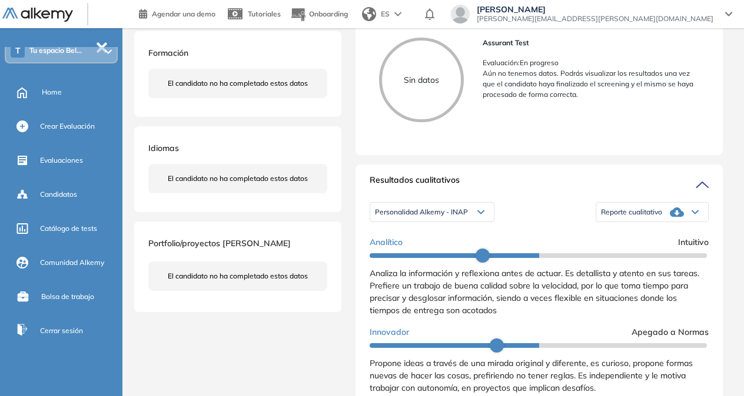
click at [671, 217] on icon at bounding box center [676, 212] width 14 height 9
click at [665, 256] on li "Reporte sin Afinidad AI" at bounding box center [635, 251] width 69 height 12
click at [481, 215] on icon at bounding box center [480, 212] width 7 height 5
click at [559, 226] on div "Personalidad Alkemy - INAP Personalidad Alkemy - INAP Personalidad - MBTI Repor…" at bounding box center [538, 212] width 339 height 29
click at [691, 215] on icon at bounding box center [694, 212] width 7 height 5
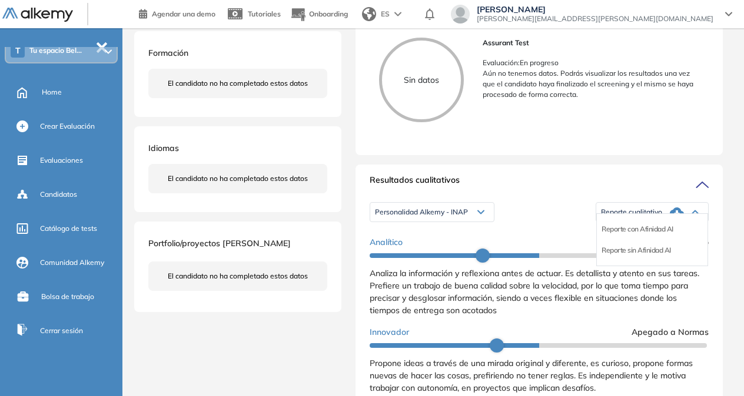
click at [507, 192] on div "Resultados cualitativos" at bounding box center [538, 183] width 339 height 19
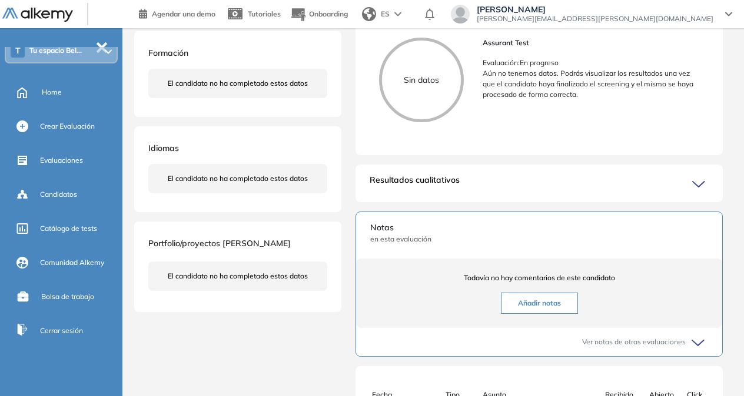
click at [475, 219] on div "Evaluaciones y challenges en los que participó el candidato S/R Assurant Test A…" at bounding box center [538, 225] width 395 height 819
click at [535, 202] on div "Resultados cualitativos Personalidad Alkemy - INAP Personalidad Alkemy - INAP P…" at bounding box center [538, 184] width 367 height 38
click at [700, 202] on div "Resultados cualitativos Personalidad Alkemy - INAP Personalidad Alkemy - INAP P…" at bounding box center [538, 184] width 367 height 38
click at [705, 193] on icon at bounding box center [700, 184] width 16 height 16
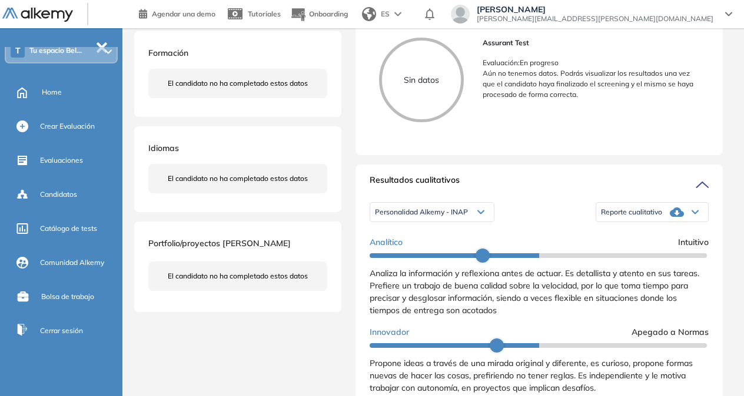
click at [482, 214] on icon at bounding box center [481, 212] width 6 height 3
click at [427, 256] on li "Personalidad - MBTI" at bounding box center [405, 251] width 61 height 12
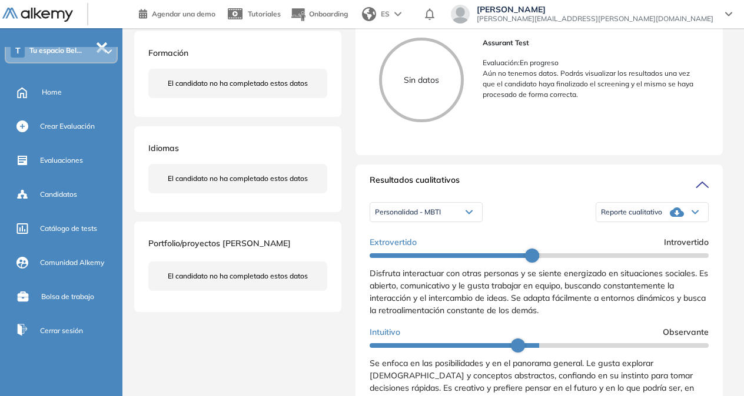
click at [692, 214] on icon at bounding box center [695, 212] width 6 height 3
click at [644, 256] on li "Reporte sin Afinidad AI" at bounding box center [635, 251] width 69 height 12
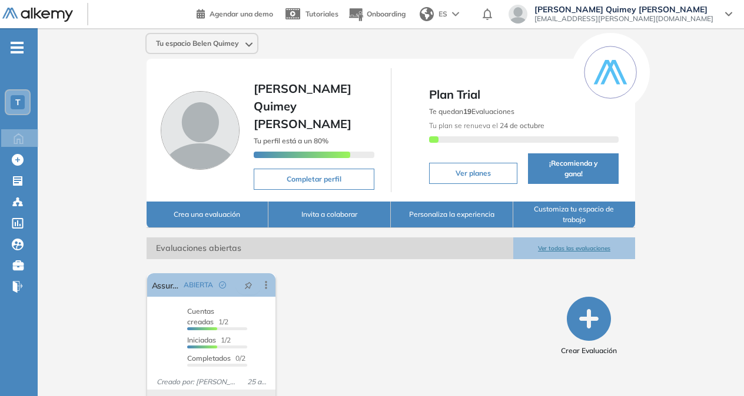
click at [45, 13] on img at bounding box center [37, 15] width 71 height 15
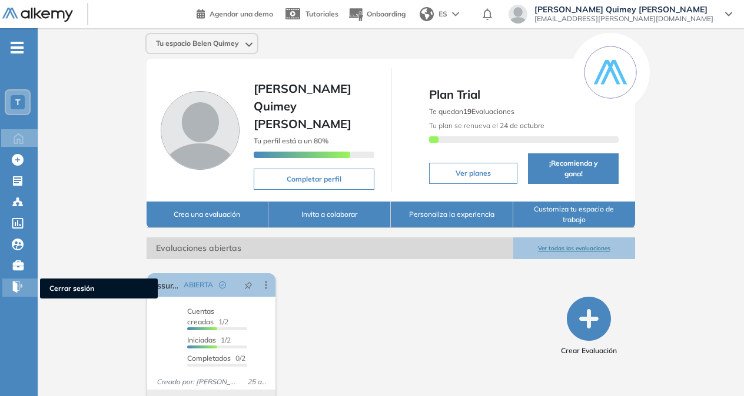
click at [59, 294] on span "Cerrar sesión" at bounding box center [98, 289] width 99 height 11
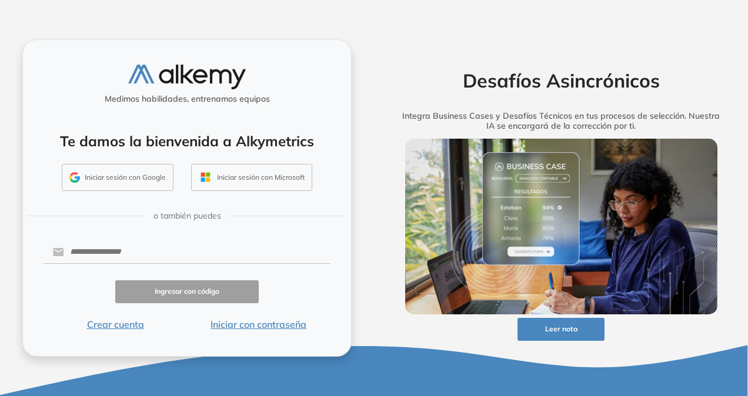
click at [199, 78] on img at bounding box center [187, 77] width 118 height 24
